Goal: Task Accomplishment & Management: Use online tool/utility

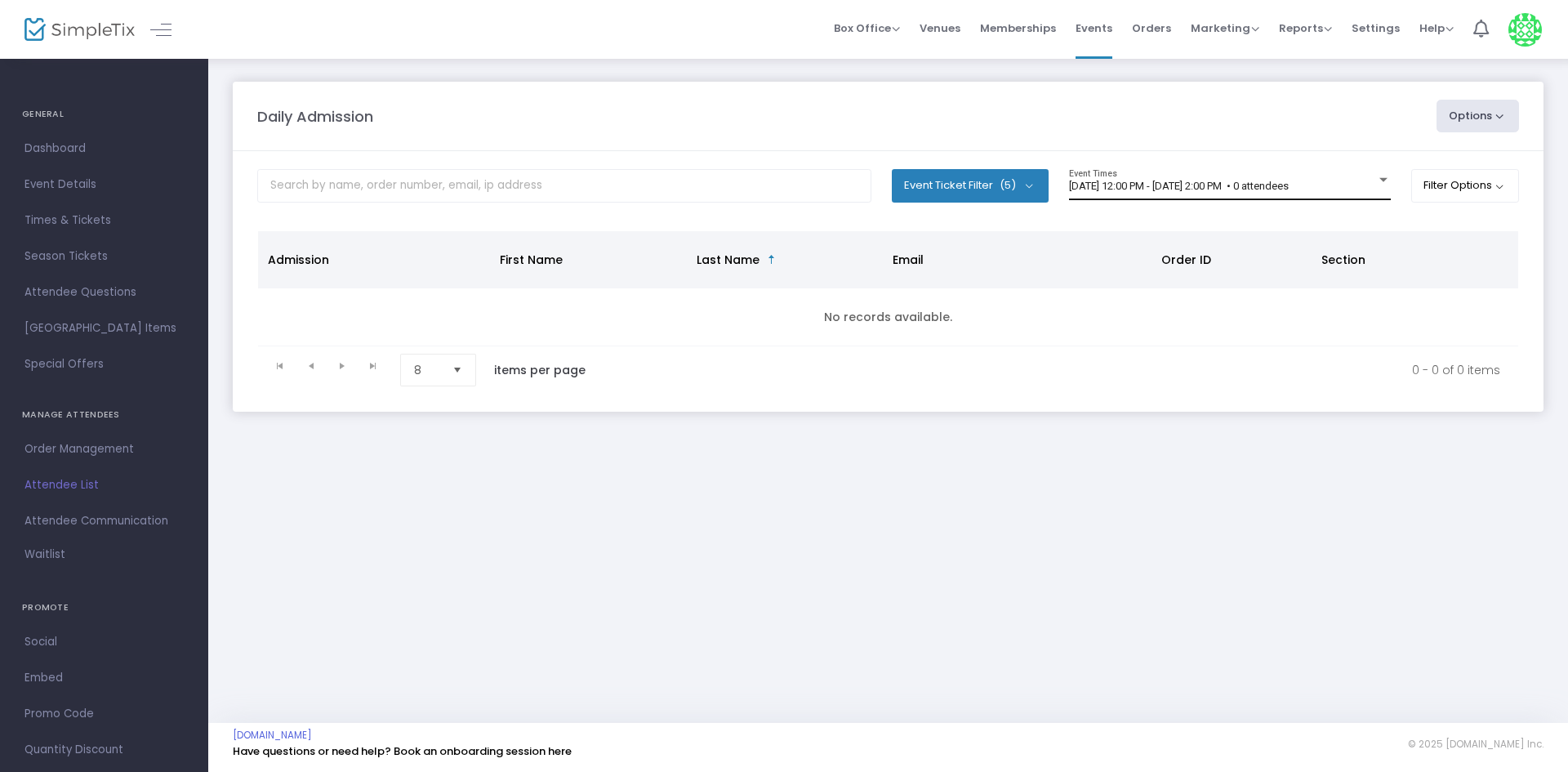
click at [1129, 179] on div "8/21/2025 @ 12:00 PM - 8/21/2025 @ 2:00 PM • 0 attendees Event Times" at bounding box center [1229, 185] width 322 height 31
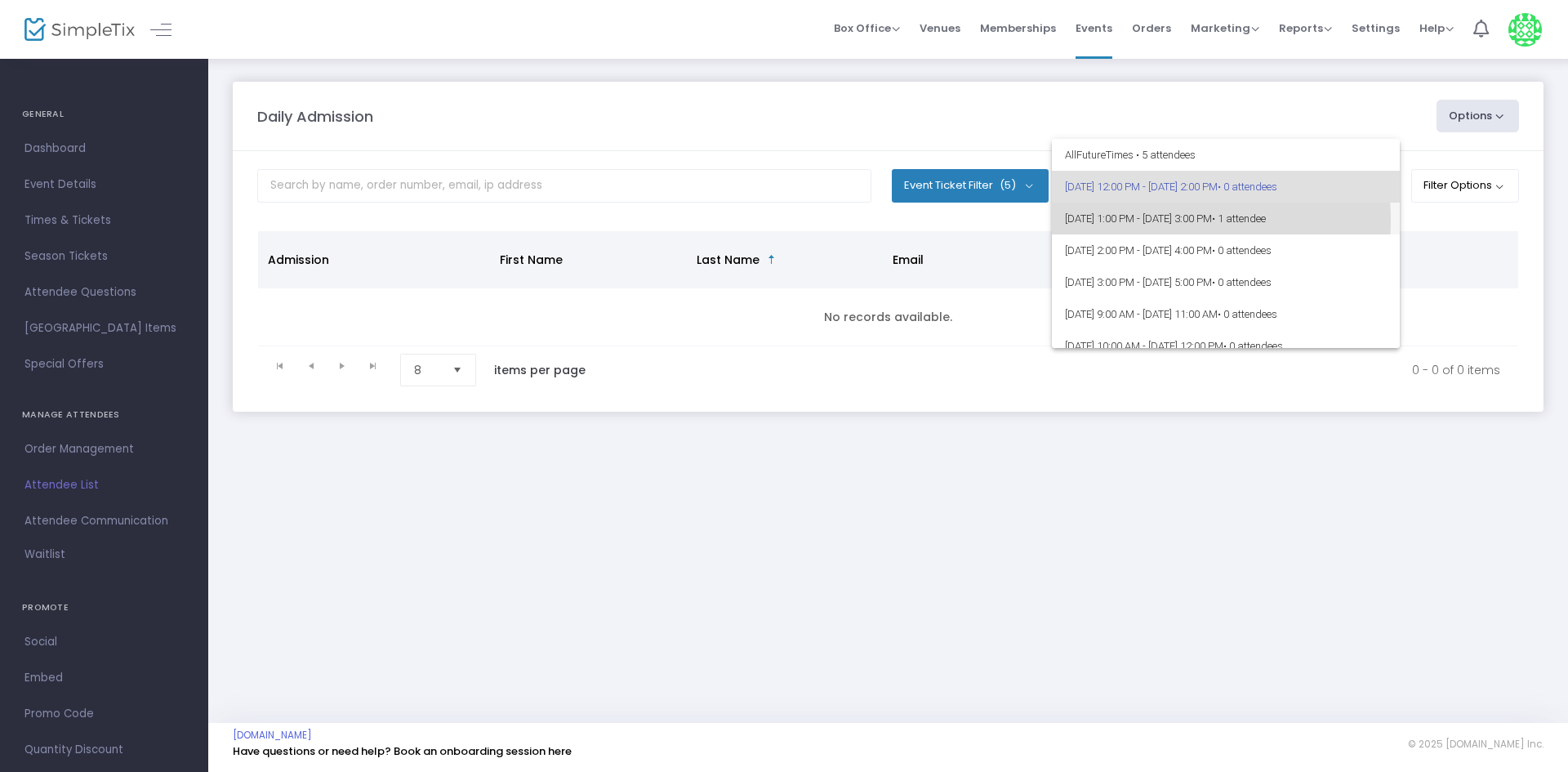
click at [1148, 219] on span "8/21/2025 @ 1:00 PM - 8/21/2025 @ 3:00 PM • 1 attendee" at bounding box center [1225, 218] width 322 height 32
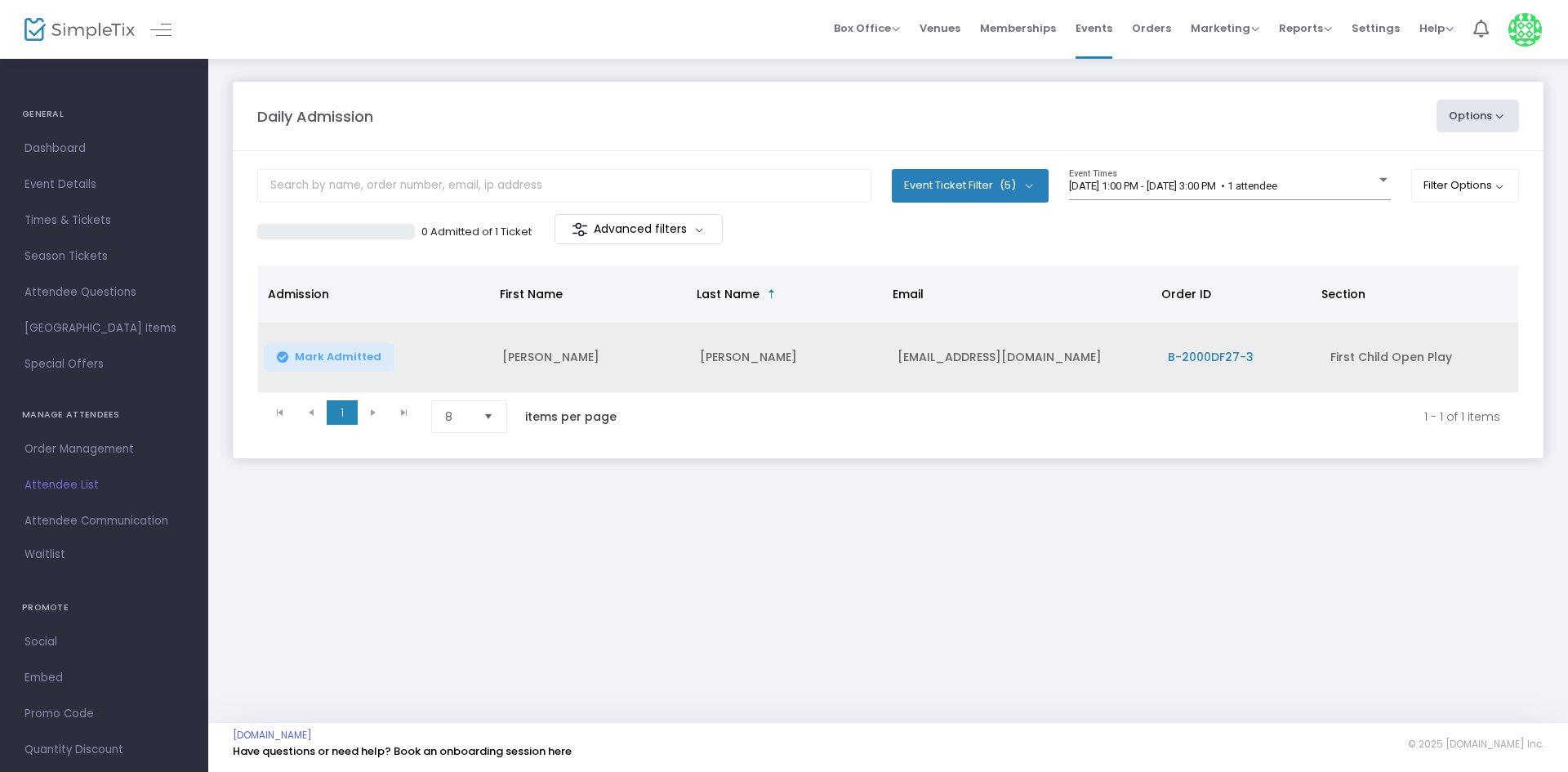
click at [350, 353] on span "Mark Admitted" at bounding box center [338, 357] width 86 height 13
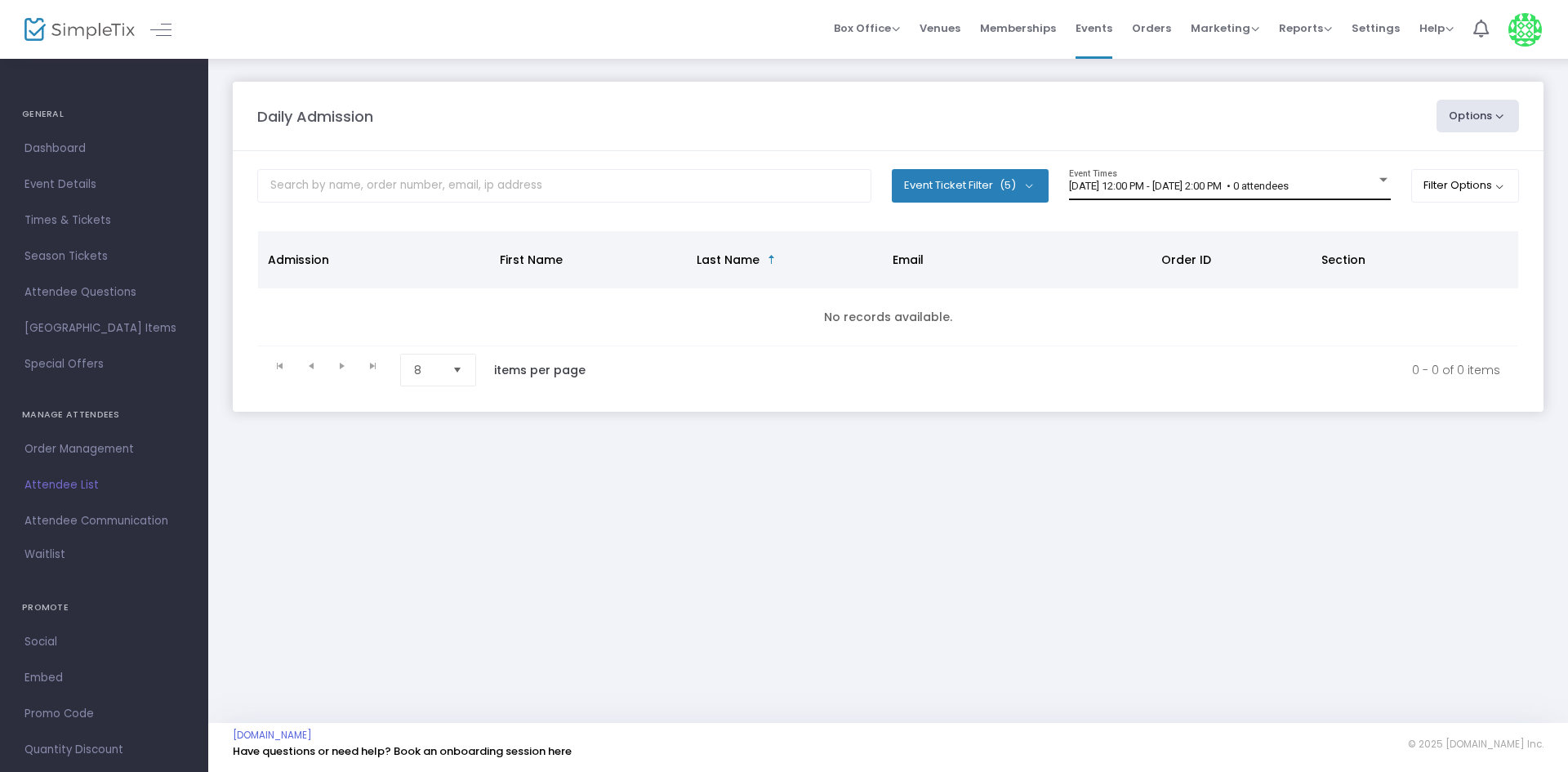
click at [1353, 178] on div "[DATE] 12:00 PM - [DATE] 2:00 PM • 0 attendees Event Times" at bounding box center [1229, 185] width 322 height 31
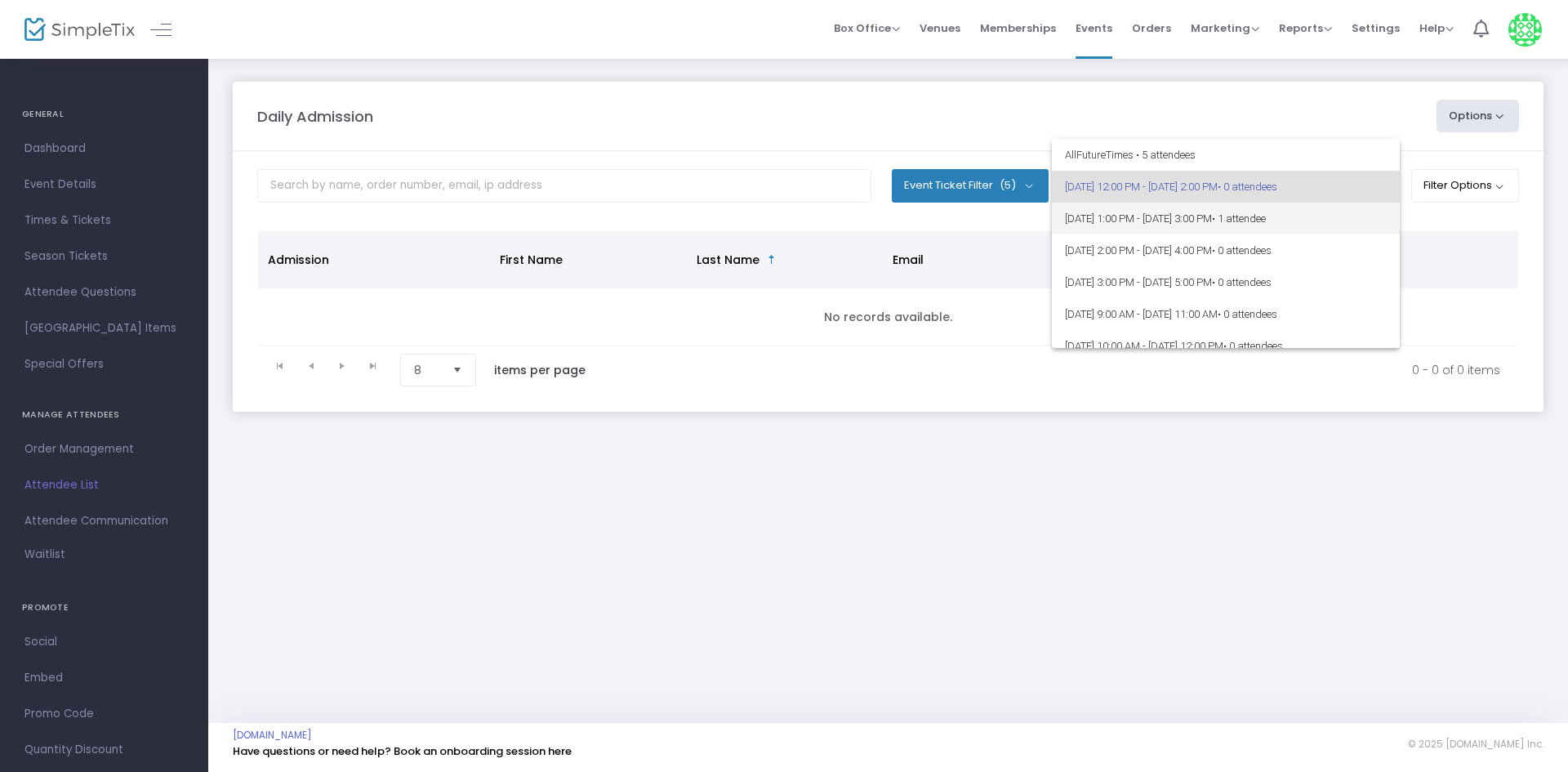
click at [1359, 222] on span "[DATE] 1:00 PM - [DATE] 3:00 PM • 1 attendee" at bounding box center [1225, 218] width 322 height 32
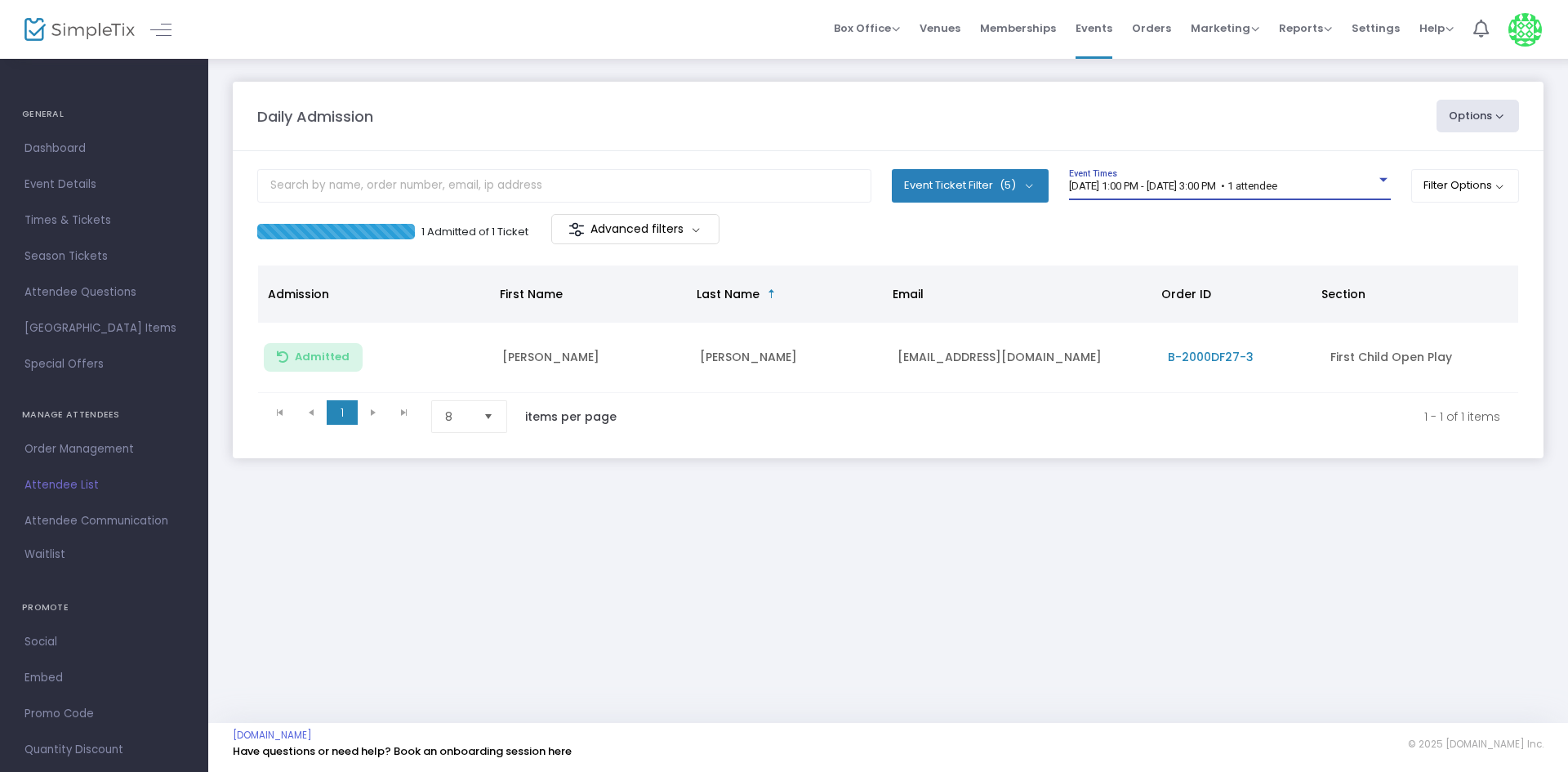
click at [1219, 157] on m-panel-content "Event Ticket Filter (5) Select All First Child Open Play Additional Child Open …" at bounding box center [888, 305] width 1310 height 308
click at [1215, 172] on div "[DATE] 1:00 PM - [DATE] 3:00 PM • 1 attendee Event Times" at bounding box center [1229, 185] width 322 height 31
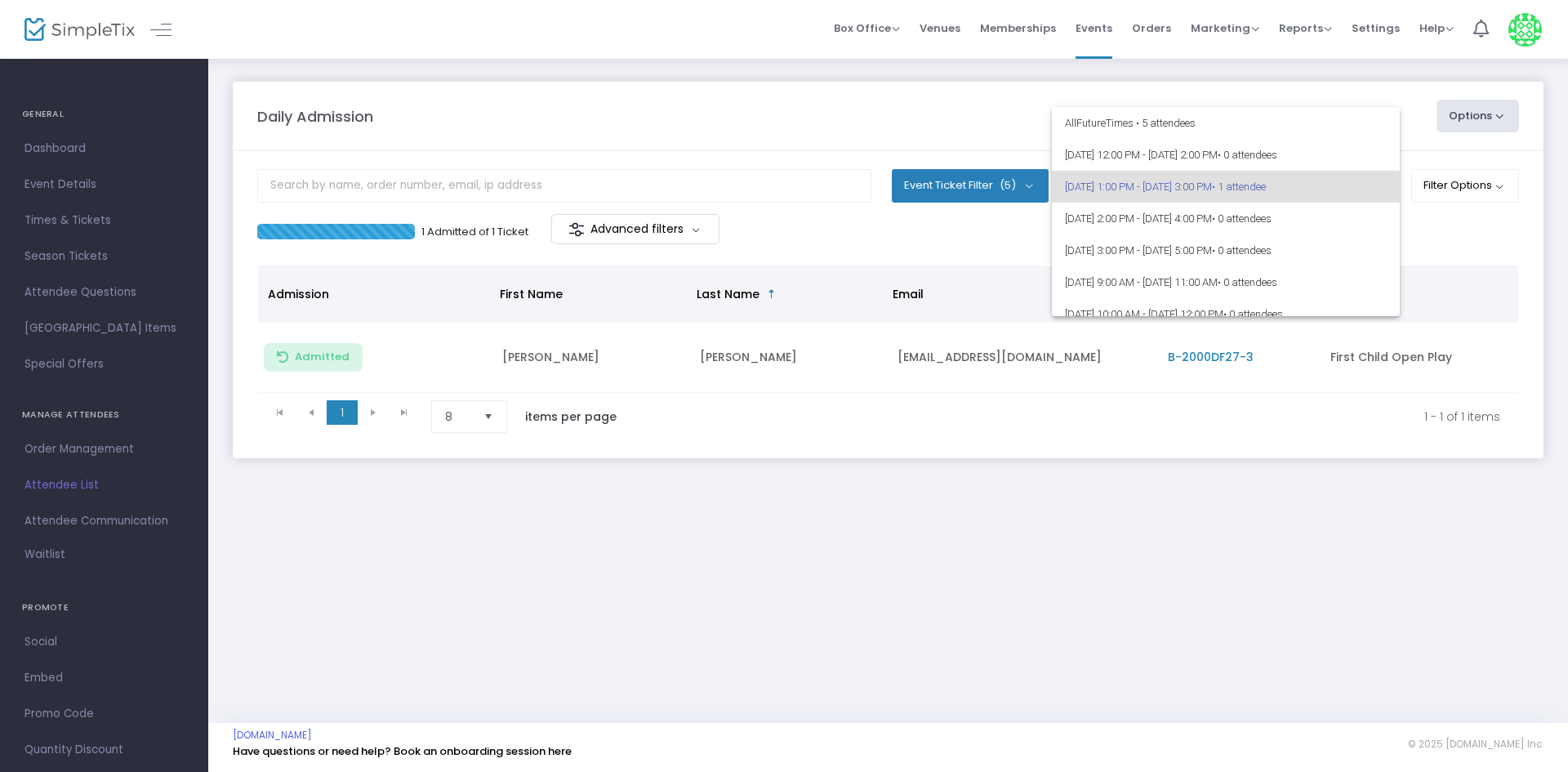
click at [1201, 543] on div at bounding box center [784, 386] width 1568 height 772
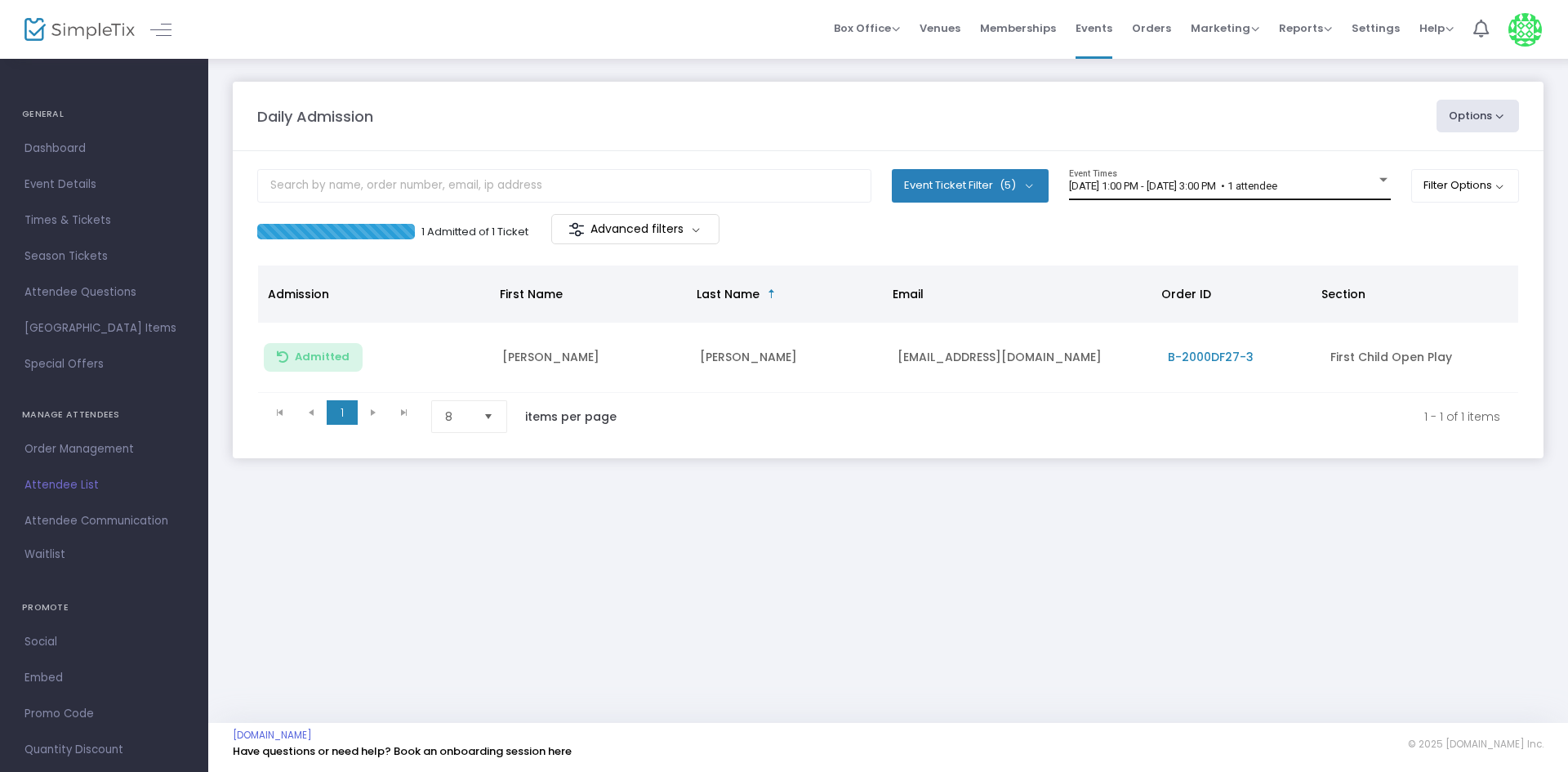
click at [1246, 174] on div "8/21/2025 @ 1:00 PM - 8/21/2025 @ 3:00 PM • 1 attendee Event Times" at bounding box center [1229, 185] width 322 height 31
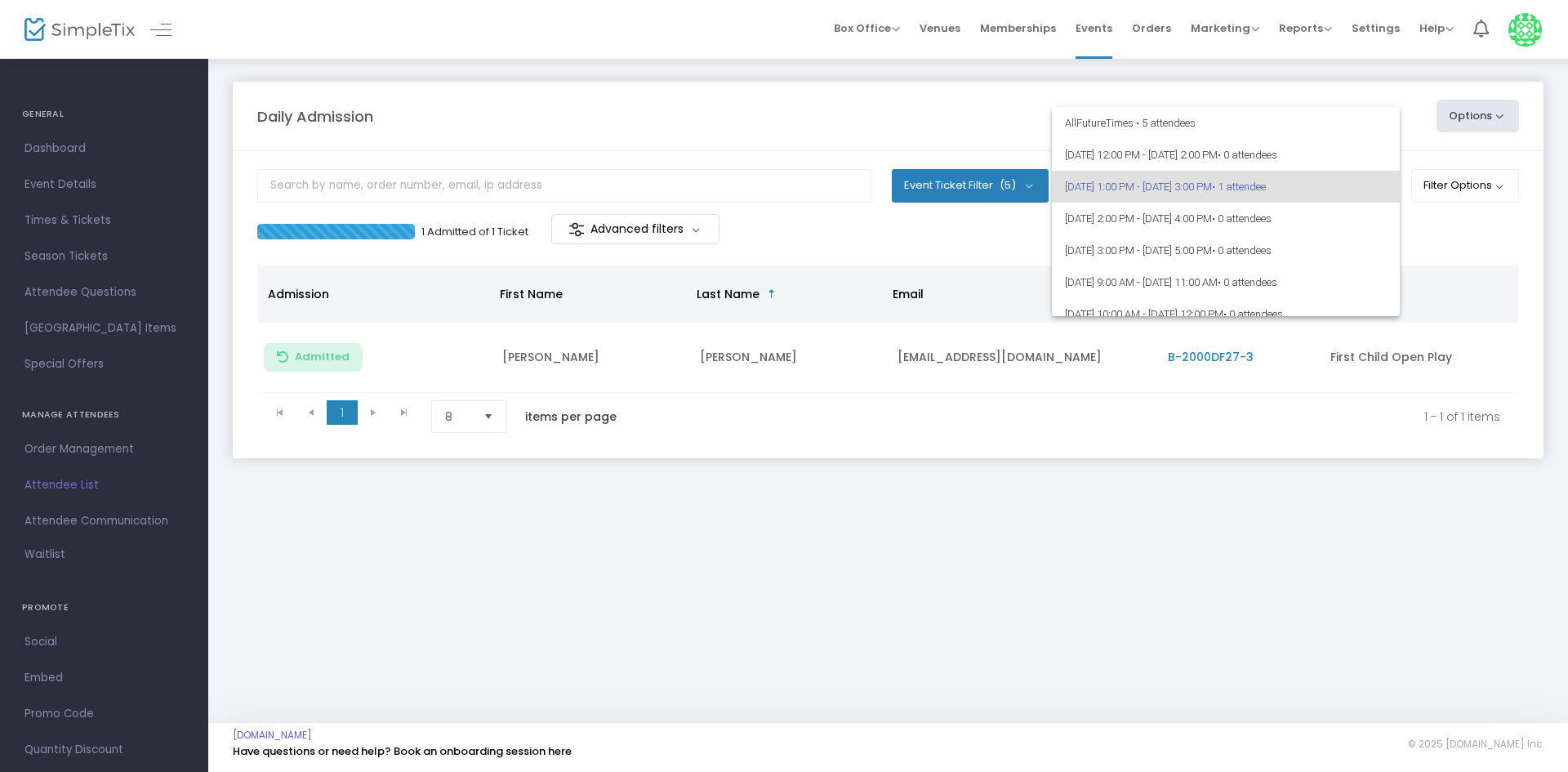
scroll to position [6195, 0]
click at [1071, 523] on div at bounding box center [784, 386] width 1568 height 772
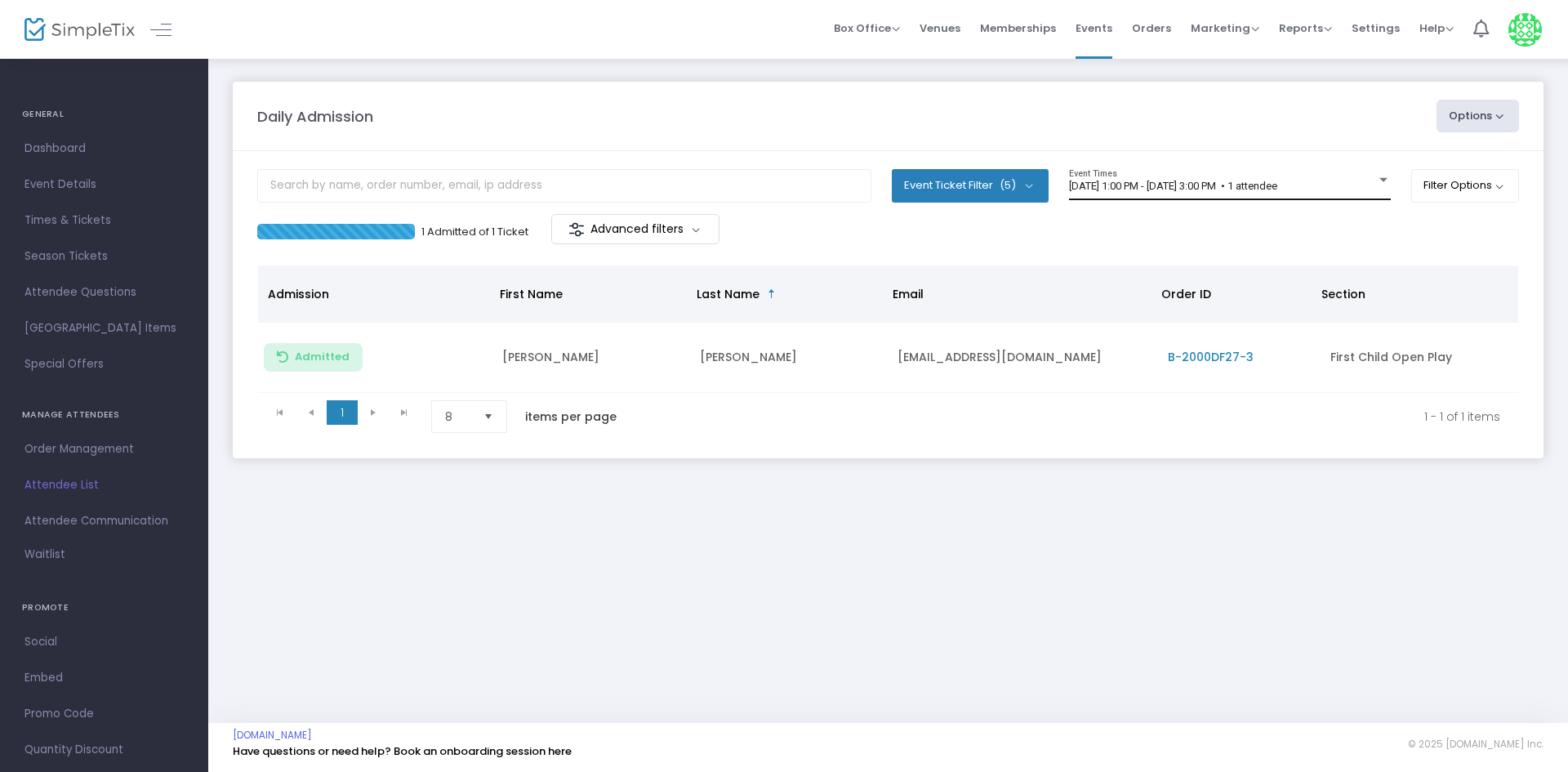
click at [1201, 184] on span "[DATE] 1:00 PM - [DATE] 3:00 PM • 1 attendee" at bounding box center [1172, 185] width 209 height 13
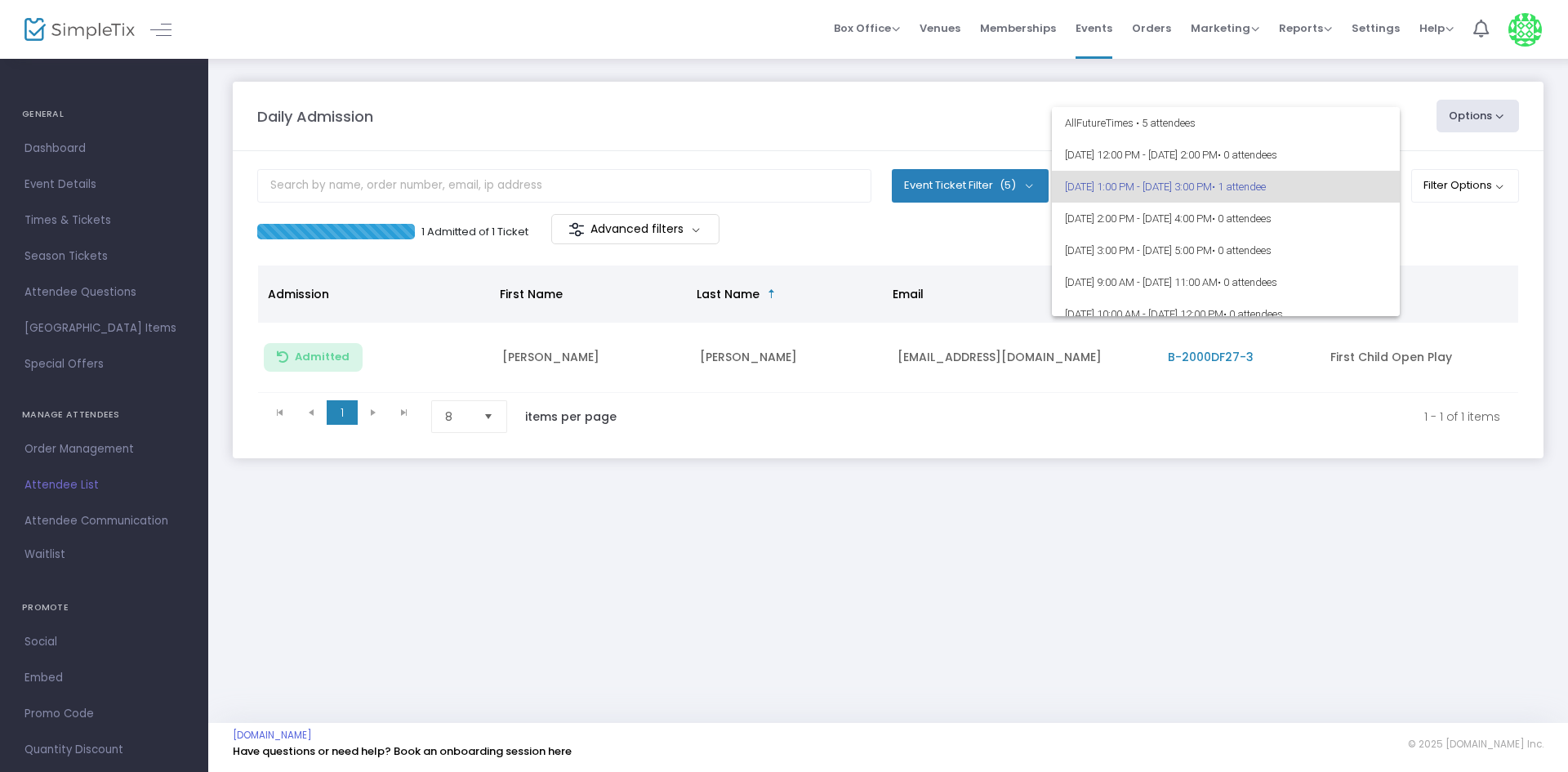
click at [965, 238] on div at bounding box center [784, 386] width 1568 height 772
